Goal: Navigation & Orientation: Go to known website

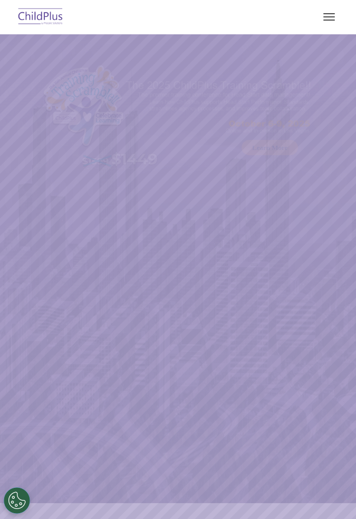
select select "MEDIUM"
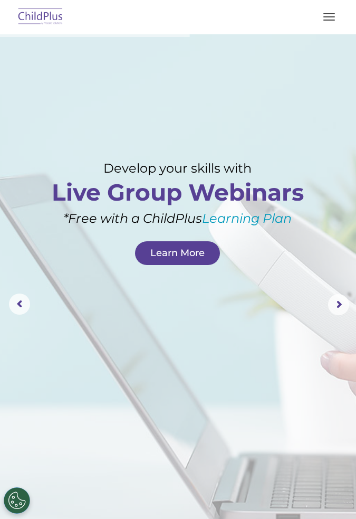
click at [331, 18] on button "button" at bounding box center [329, 16] width 22 height 17
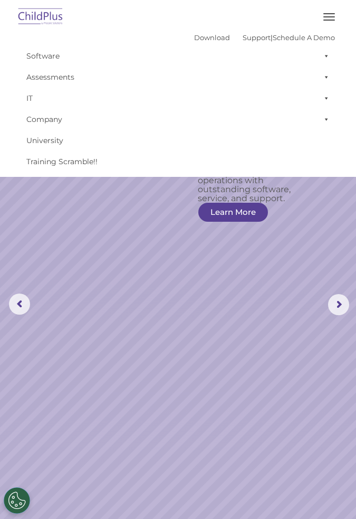
click at [33, 20] on img at bounding box center [41, 17] width 50 height 25
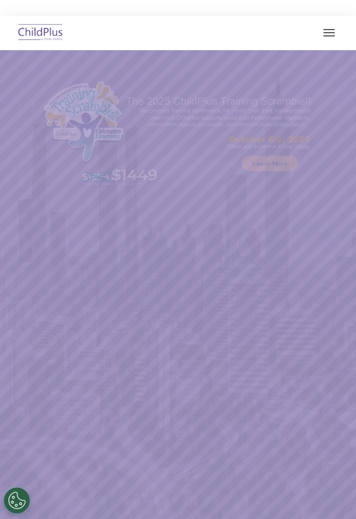
select select "MEDIUM"
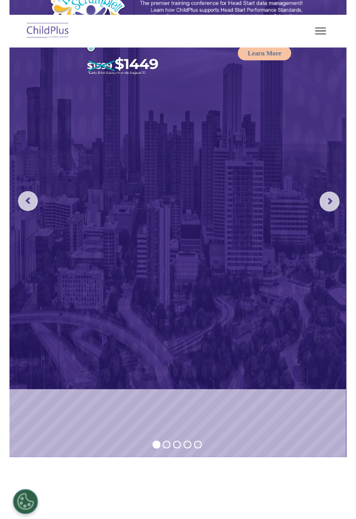
scroll to position [107, 0]
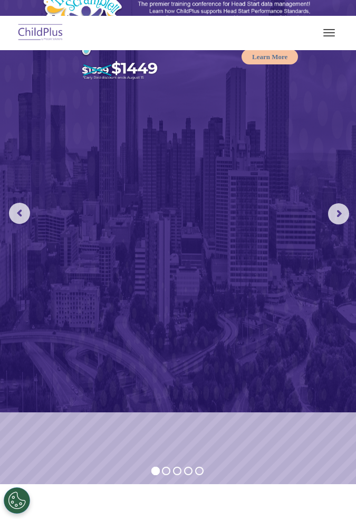
click at [337, 205] on rs-arrow at bounding box center [338, 213] width 21 height 21
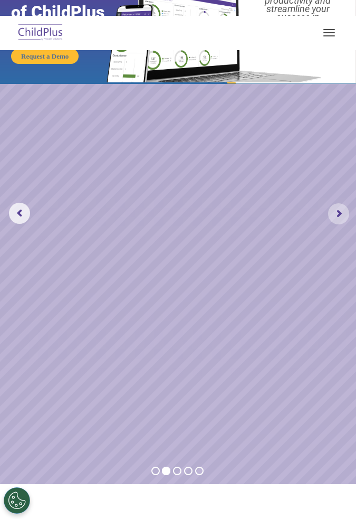
click at [338, 217] on rs-arrow at bounding box center [338, 213] width 21 height 21
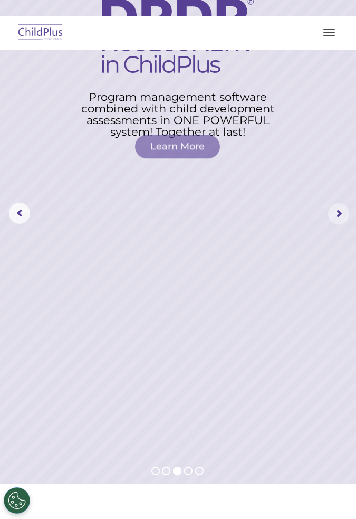
click at [339, 214] on rs-arrow at bounding box center [338, 213] width 21 height 21
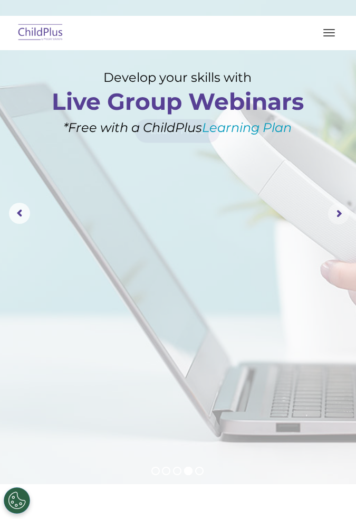
click at [336, 220] on rs-arrow at bounding box center [338, 213] width 21 height 21
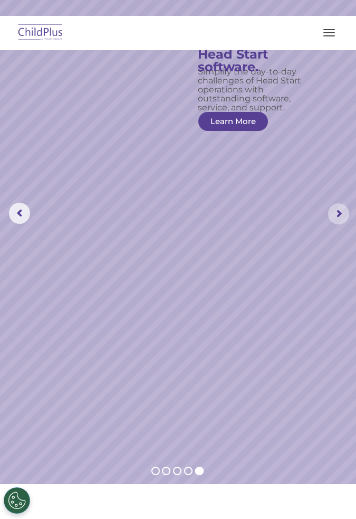
click at [329, 35] on span "button" at bounding box center [329, 35] width 12 height 1
